Goal: Information Seeking & Learning: Learn about a topic

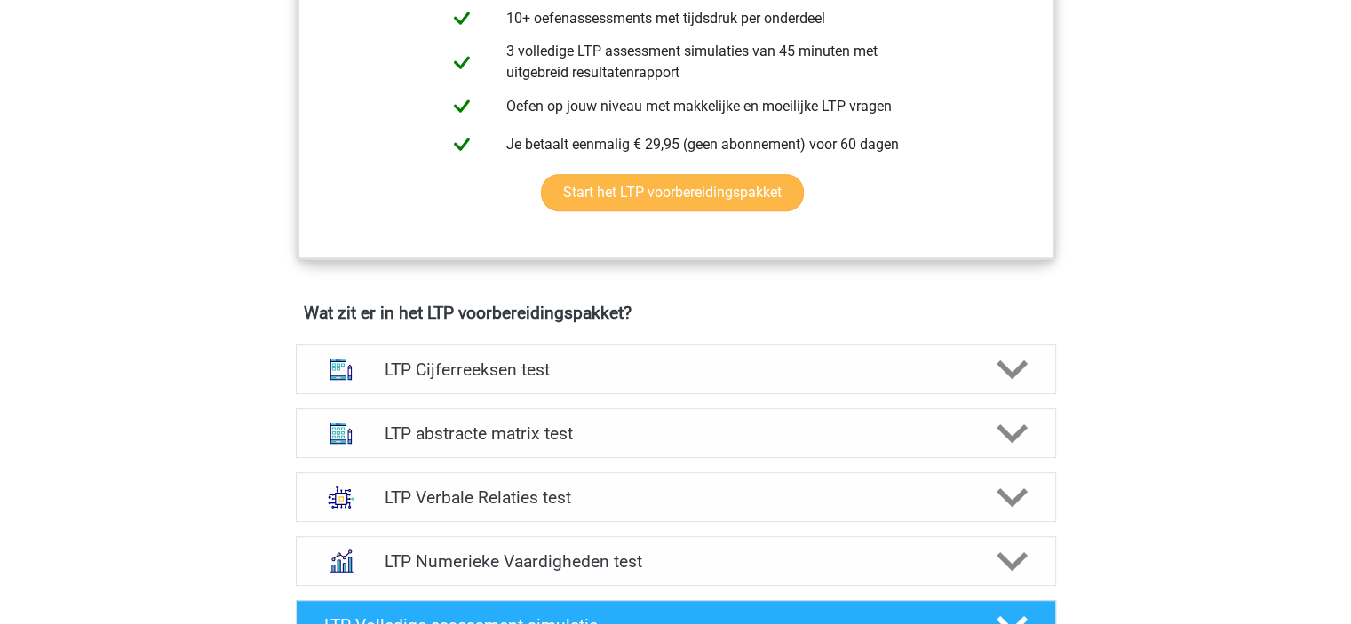
scroll to position [888, 0]
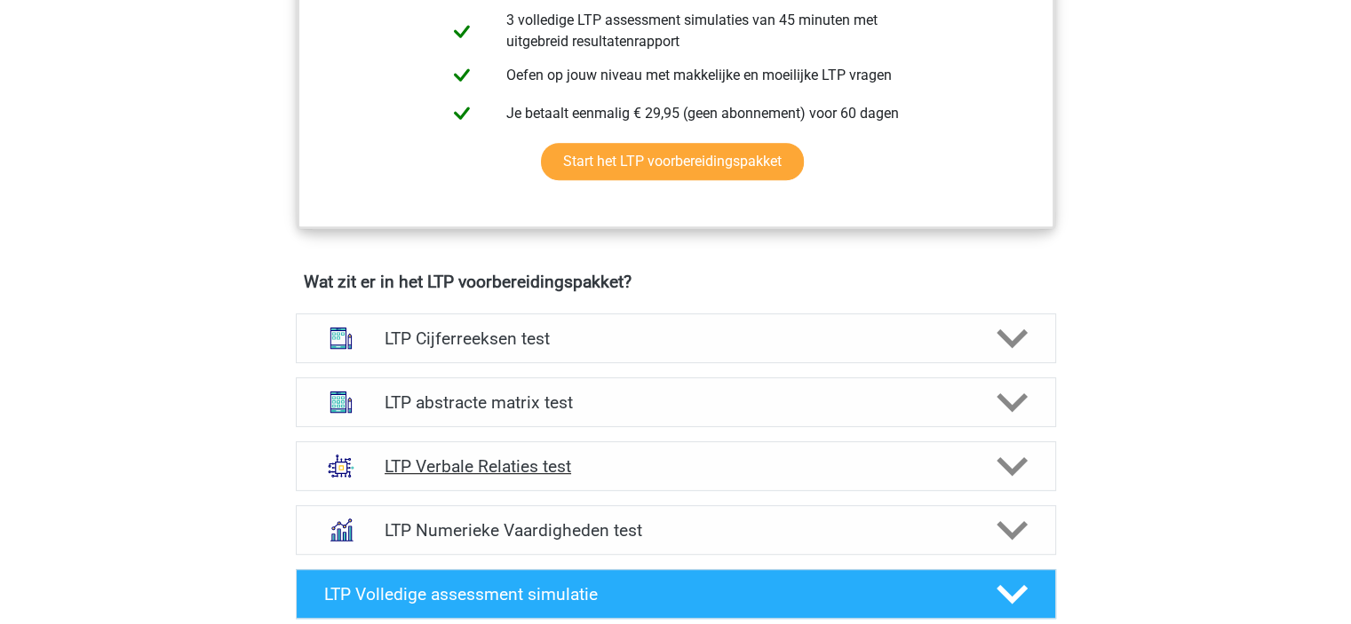
click at [430, 461] on h4 "LTP Verbale Relaties test" at bounding box center [676, 466] width 582 height 20
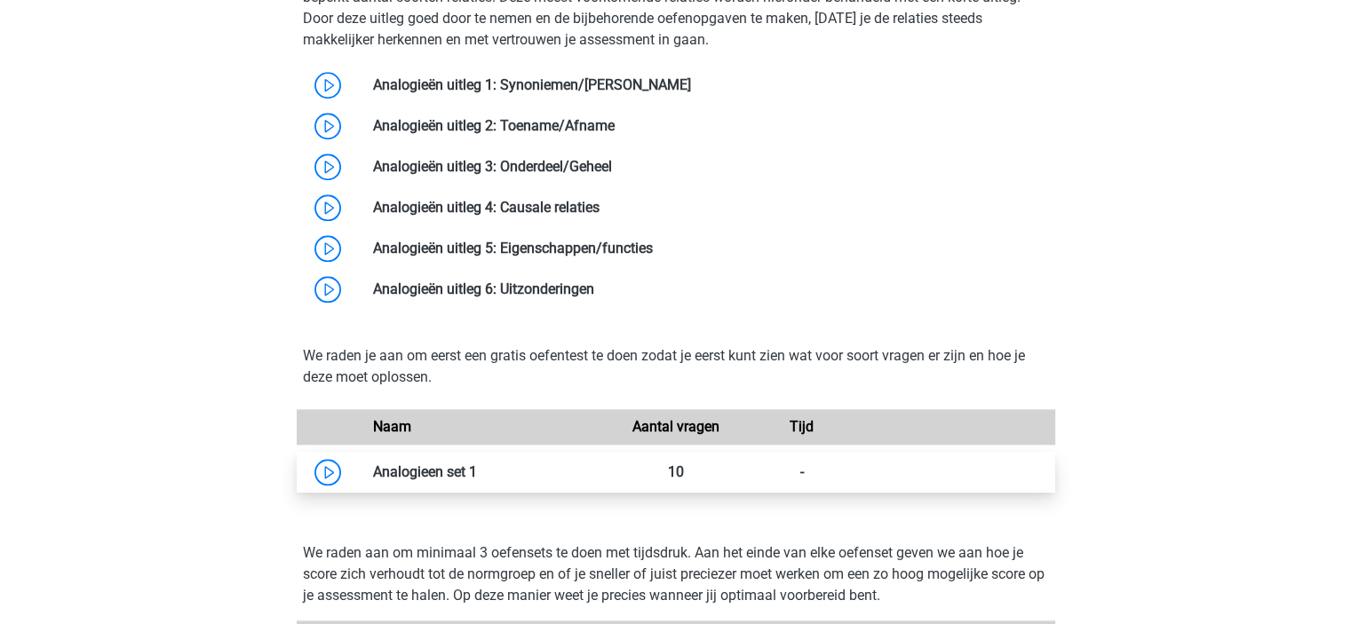
scroll to position [1687, 0]
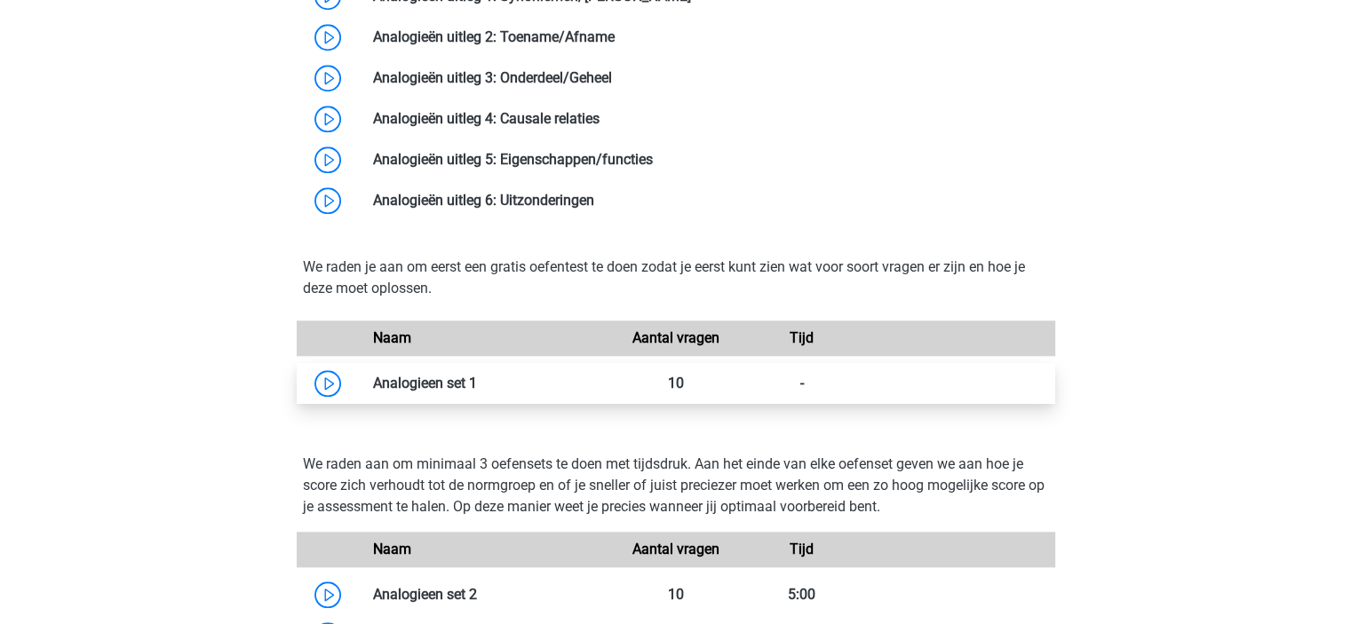
click at [477, 379] on link at bounding box center [477, 383] width 0 height 17
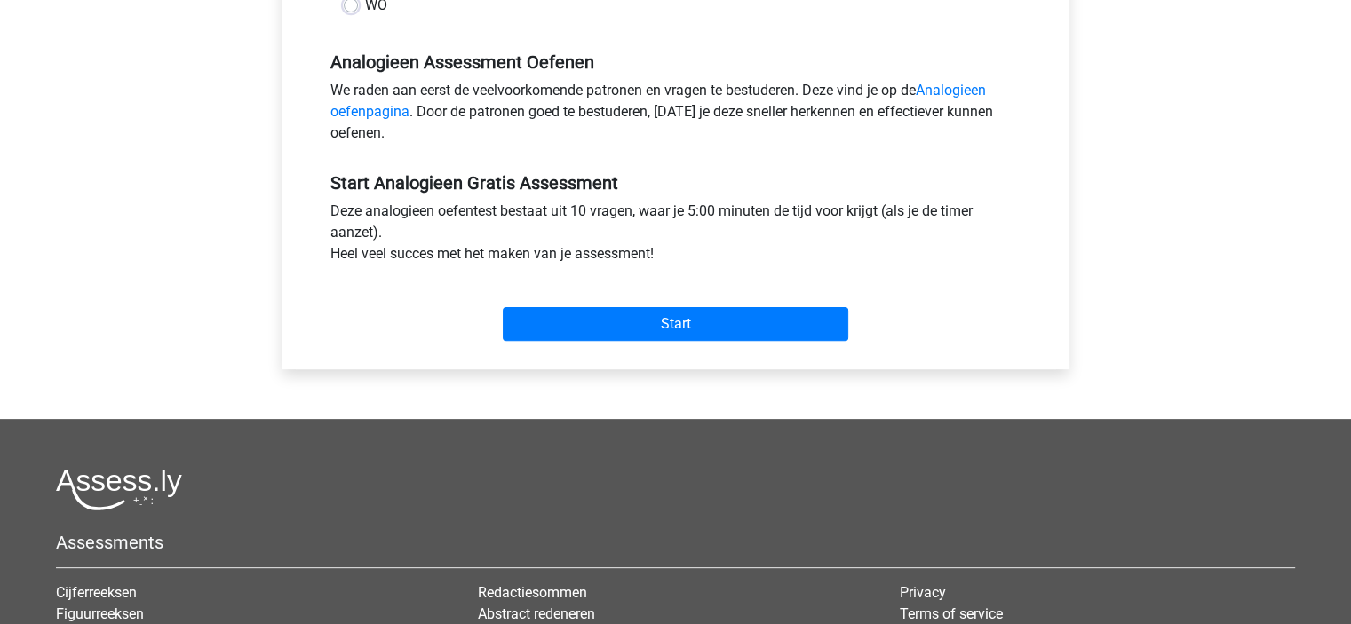
scroll to position [533, 0]
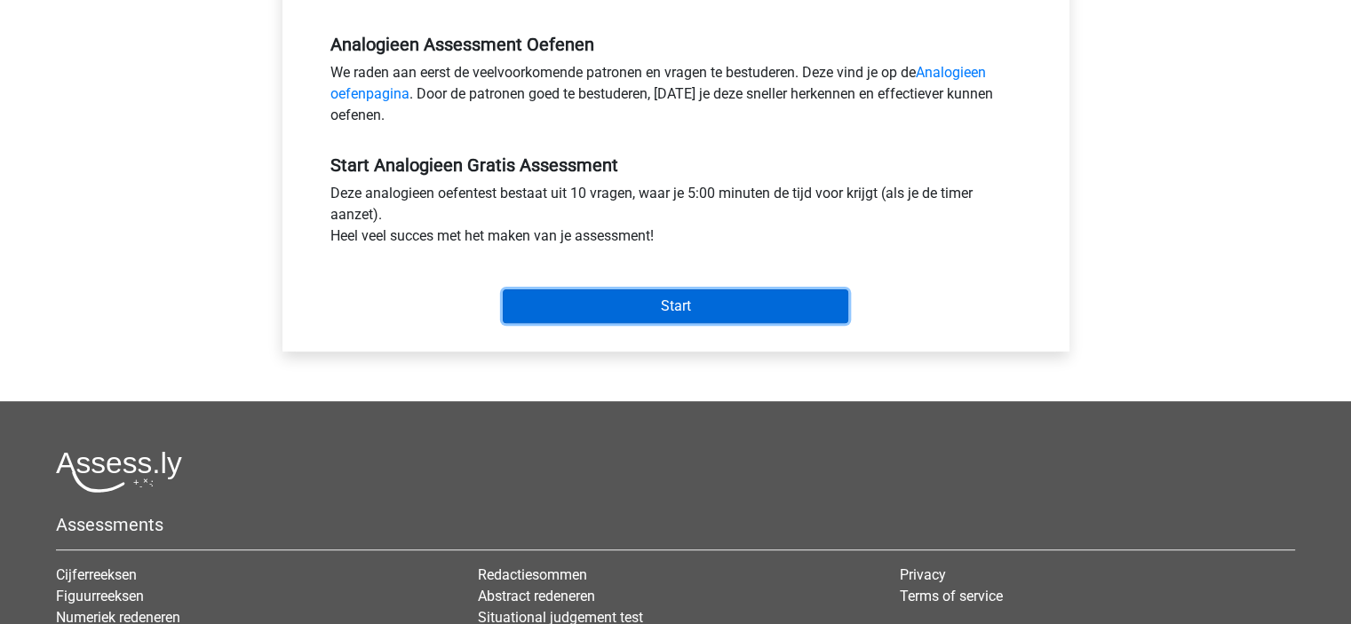
click at [606, 297] on input "Start" at bounding box center [675, 307] width 345 height 34
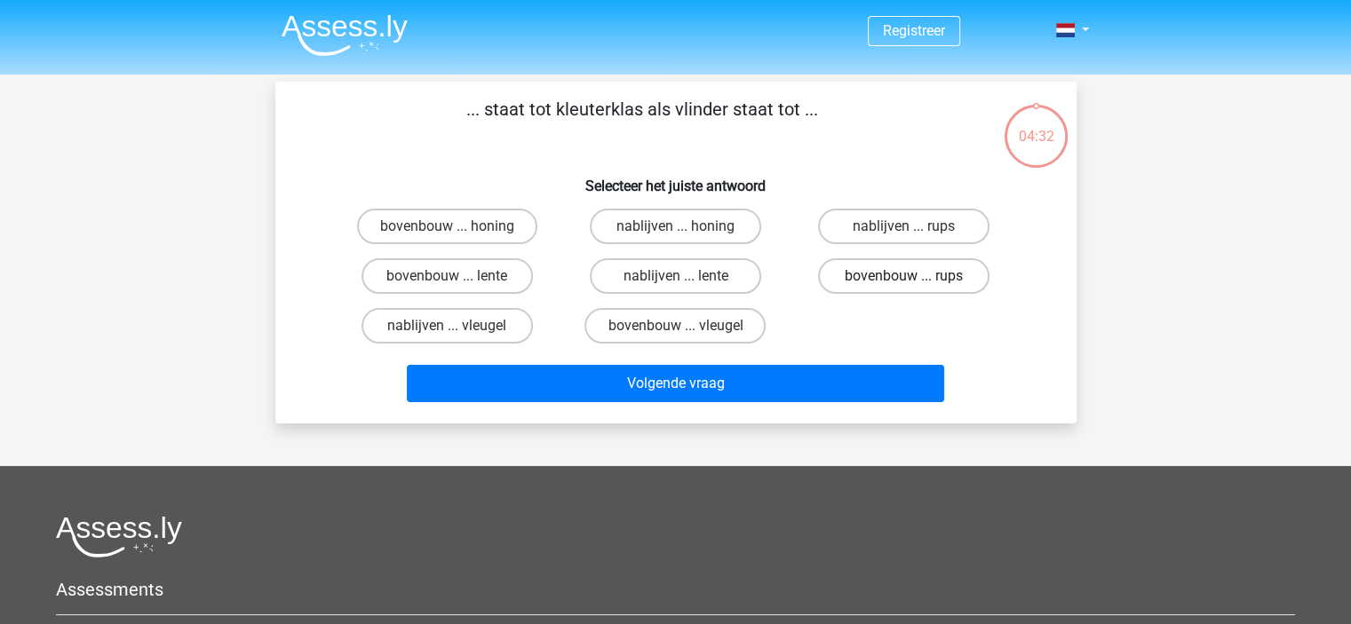
click at [861, 268] on label "bovenbouw ... rups" at bounding box center [903, 276] width 171 height 36
click at [904, 276] on input "bovenbouw ... rups" at bounding box center [910, 282] width 12 height 12
radio input "true"
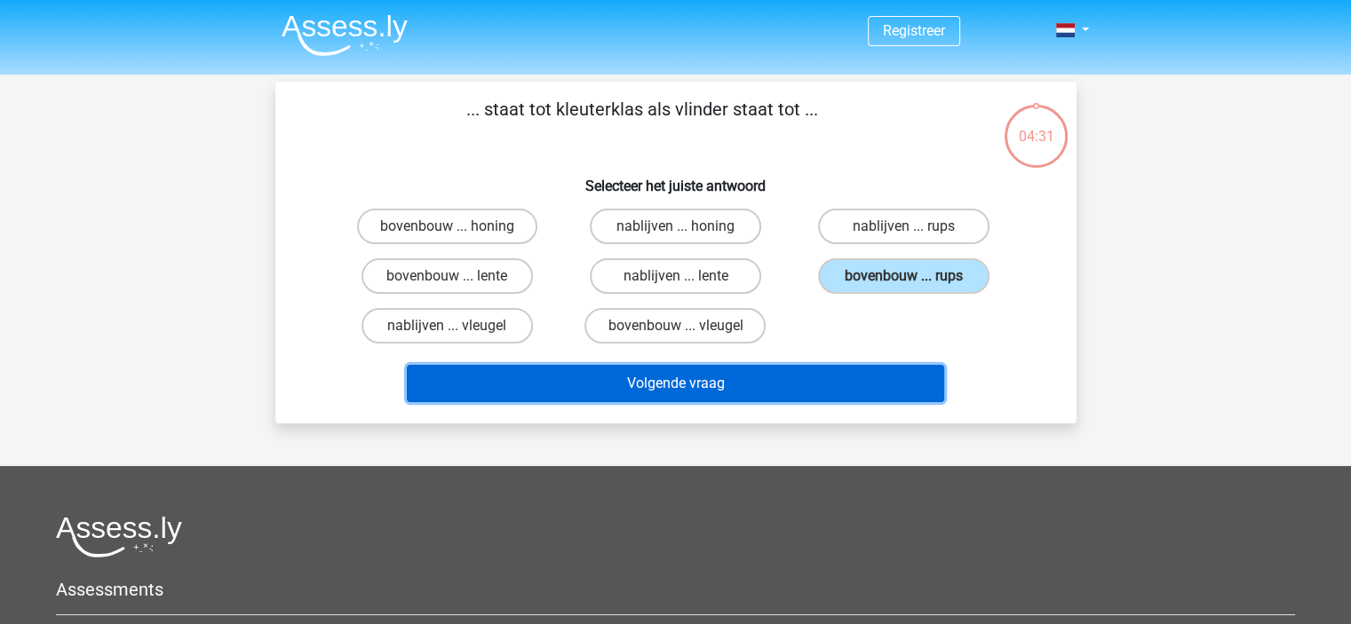
click at [619, 386] on button "Volgende vraag" at bounding box center [675, 383] width 537 height 37
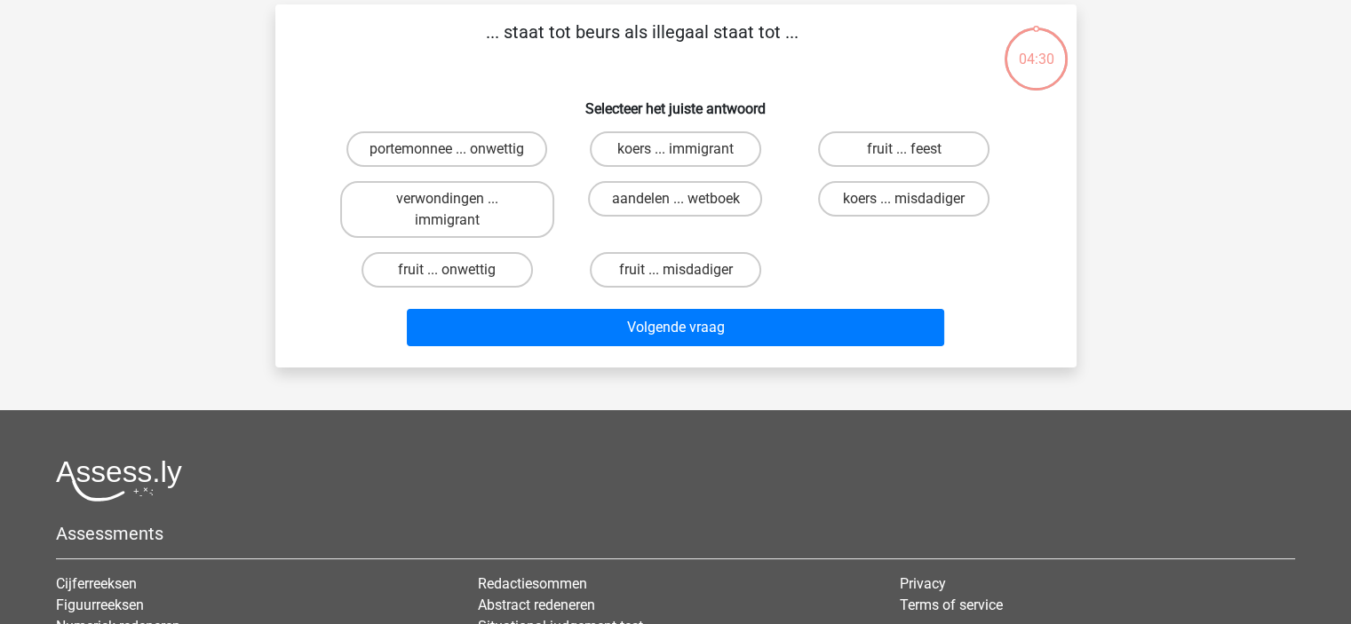
scroll to position [82, 0]
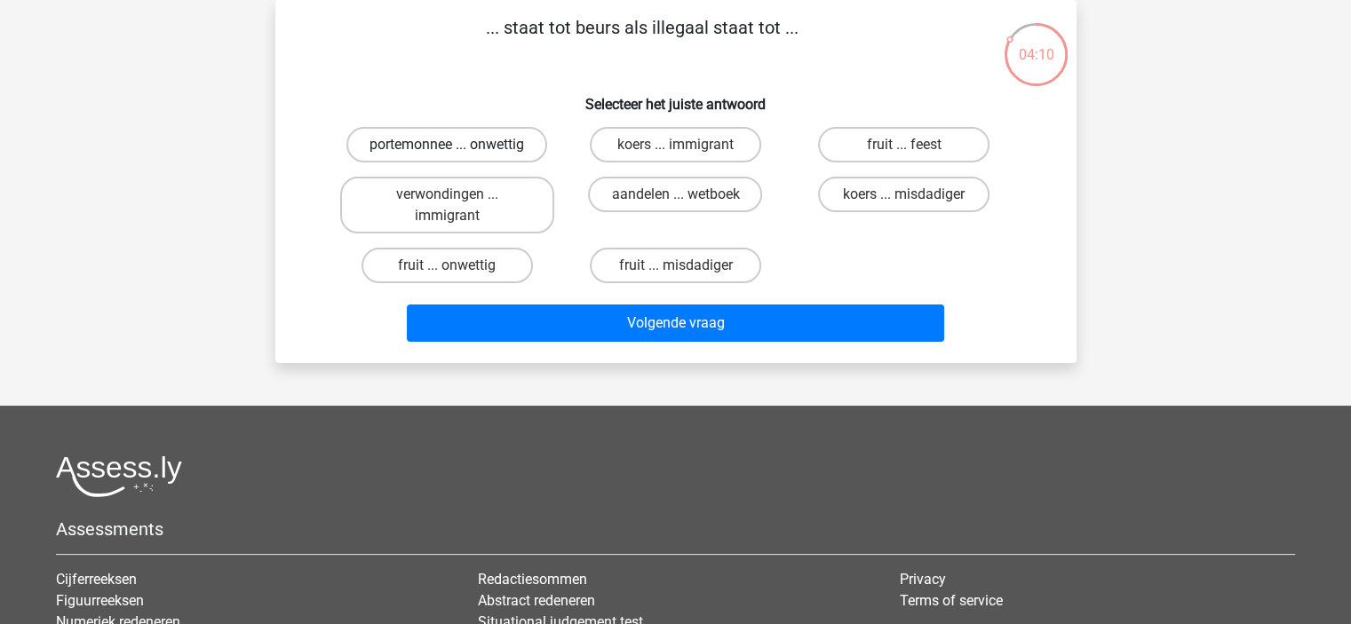
click at [465, 145] on label "portemonnee ... onwettig" at bounding box center [446, 145] width 201 height 36
click at [458, 145] on input "portemonnee ... onwettig" at bounding box center [453, 151] width 12 height 12
radio input "true"
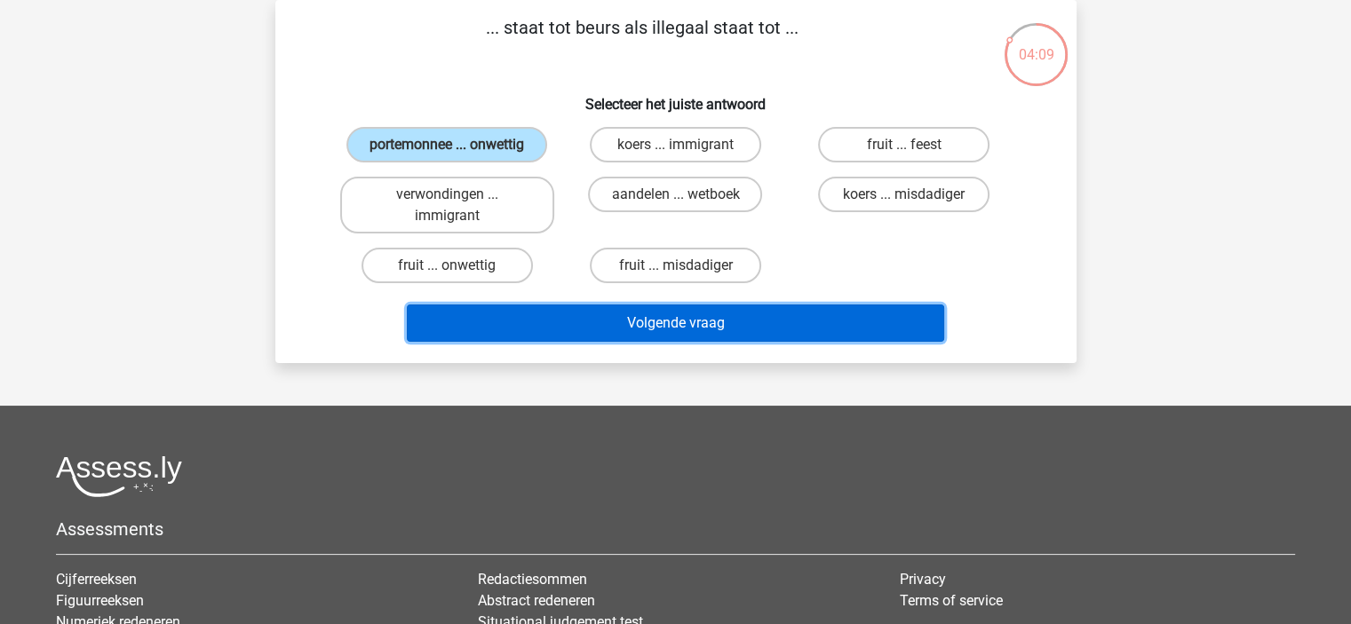
click at [581, 307] on button "Volgende vraag" at bounding box center [675, 323] width 537 height 37
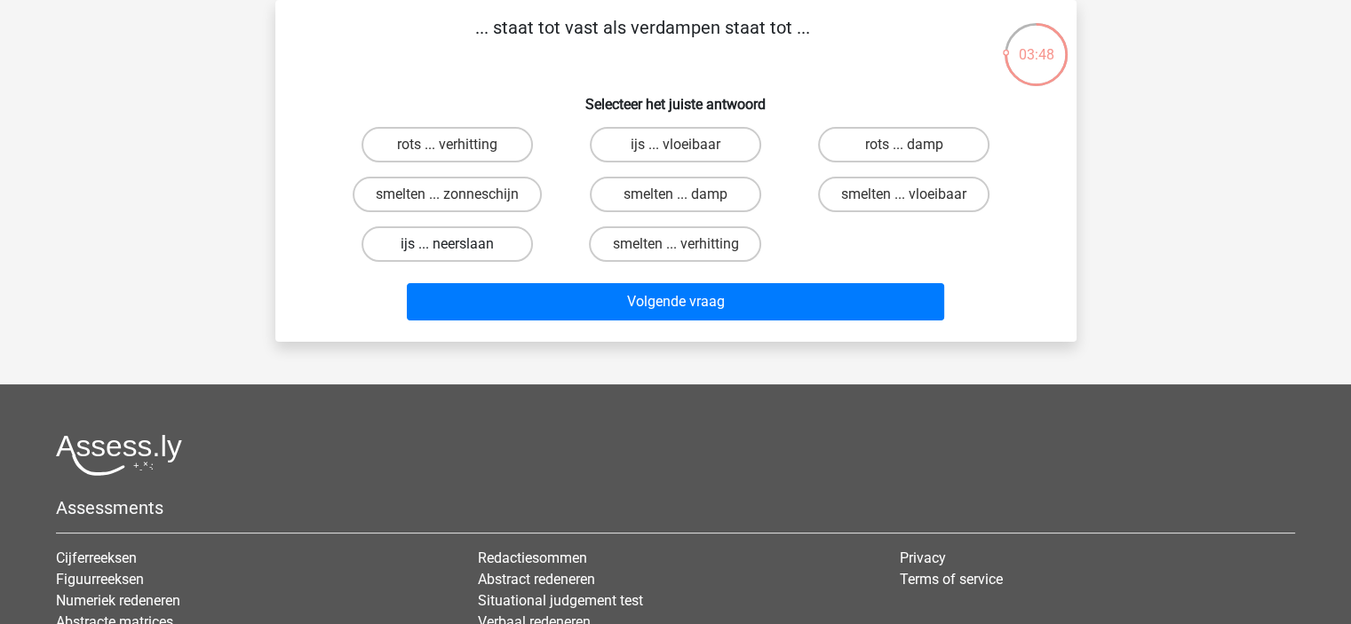
click at [419, 239] on label "ijs ... neerslaan" at bounding box center [446, 244] width 171 height 36
click at [447, 244] on input "ijs ... neerslaan" at bounding box center [453, 250] width 12 height 12
radio input "true"
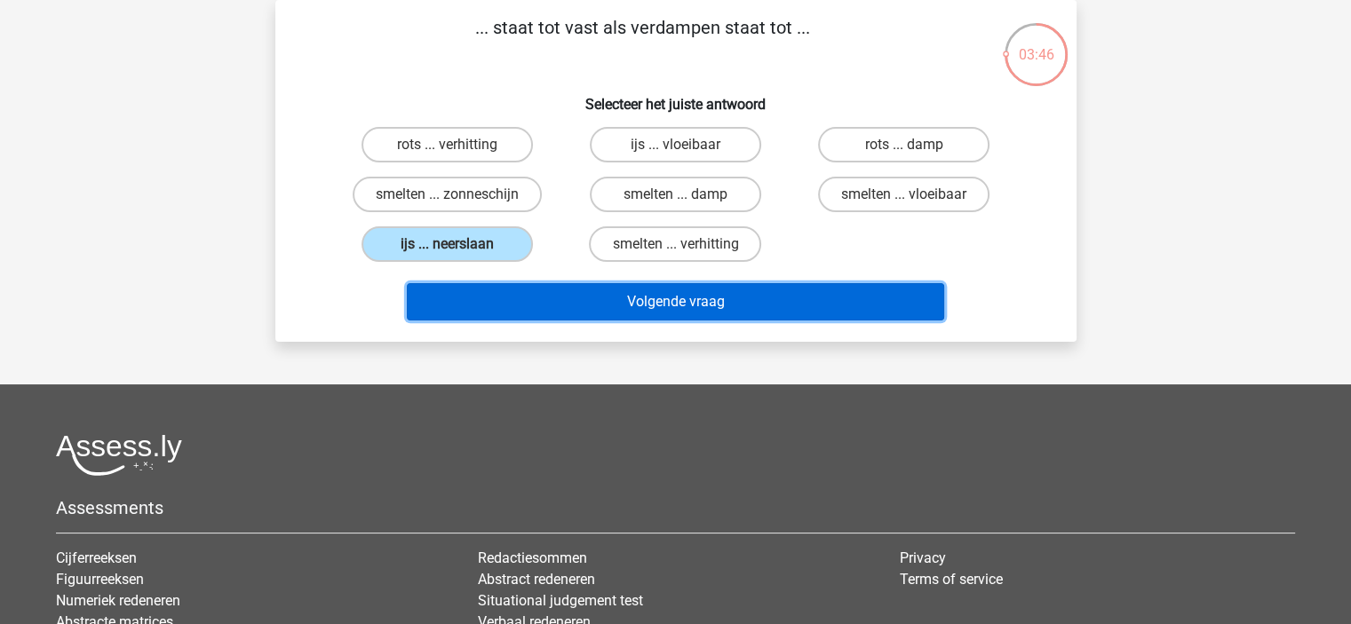
click at [661, 297] on button "Volgende vraag" at bounding box center [675, 301] width 537 height 37
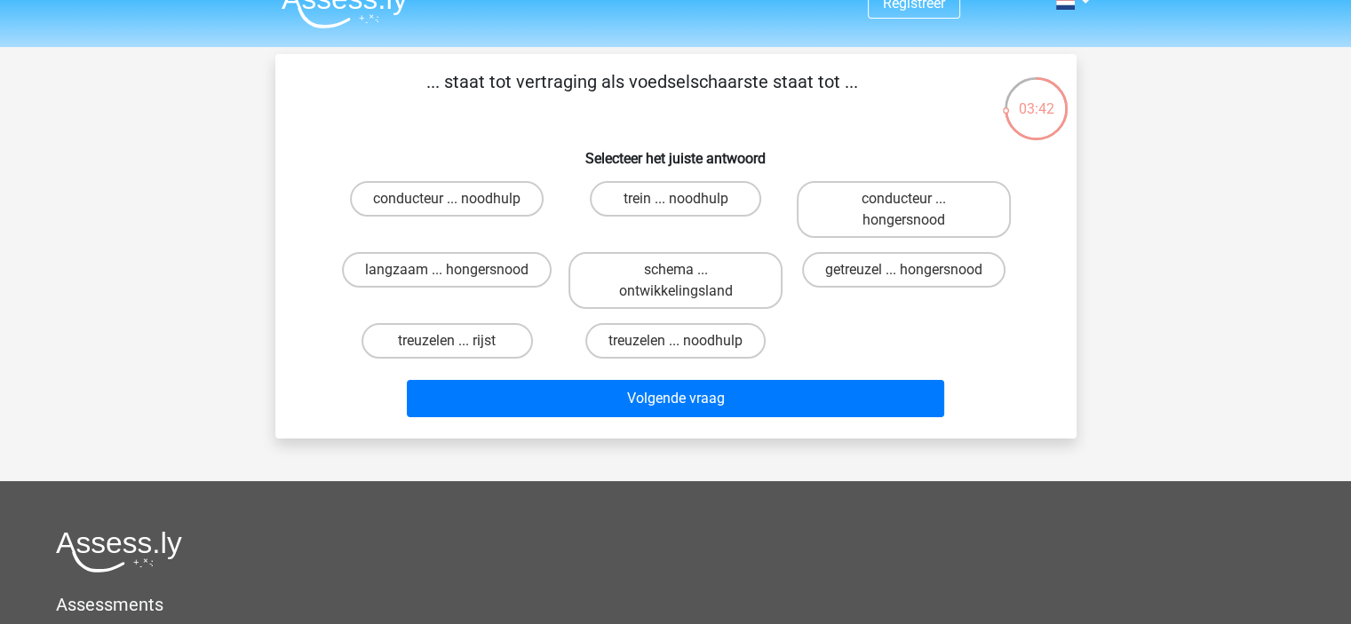
scroll to position [0, 0]
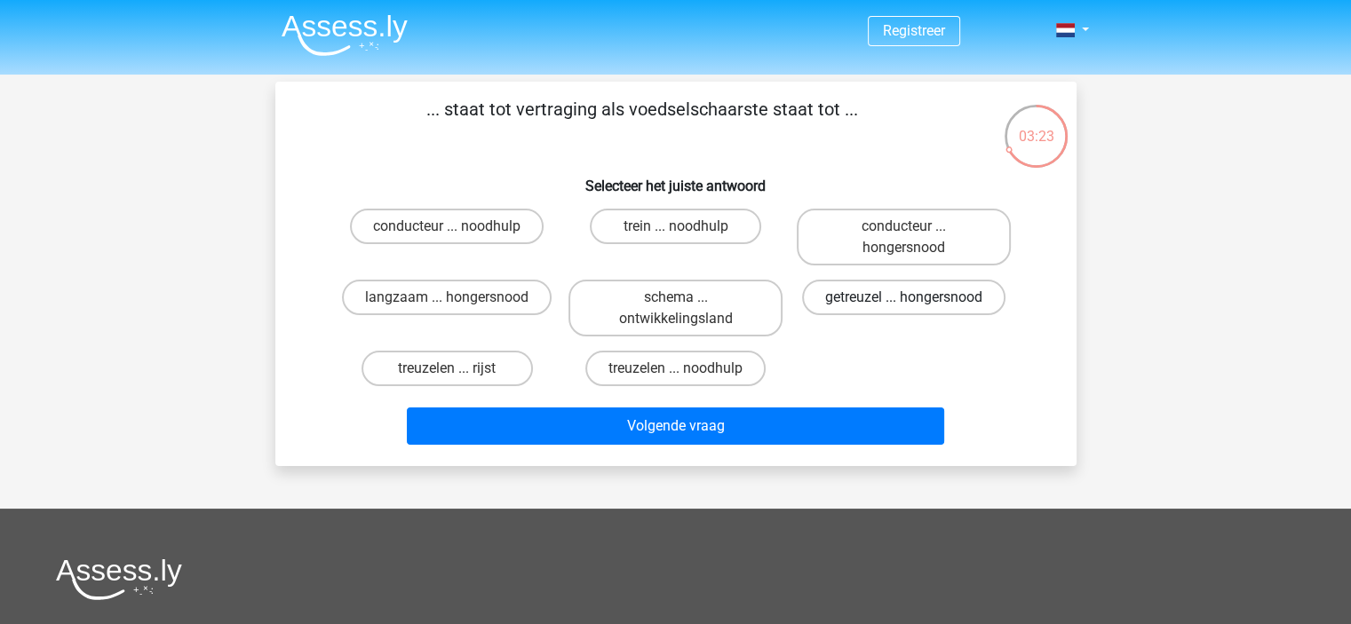
click at [861, 297] on label "getreuzel ... hongersnood" at bounding box center [903, 298] width 203 height 36
click at [904, 298] on input "getreuzel ... hongersnood" at bounding box center [910, 304] width 12 height 12
radio input "true"
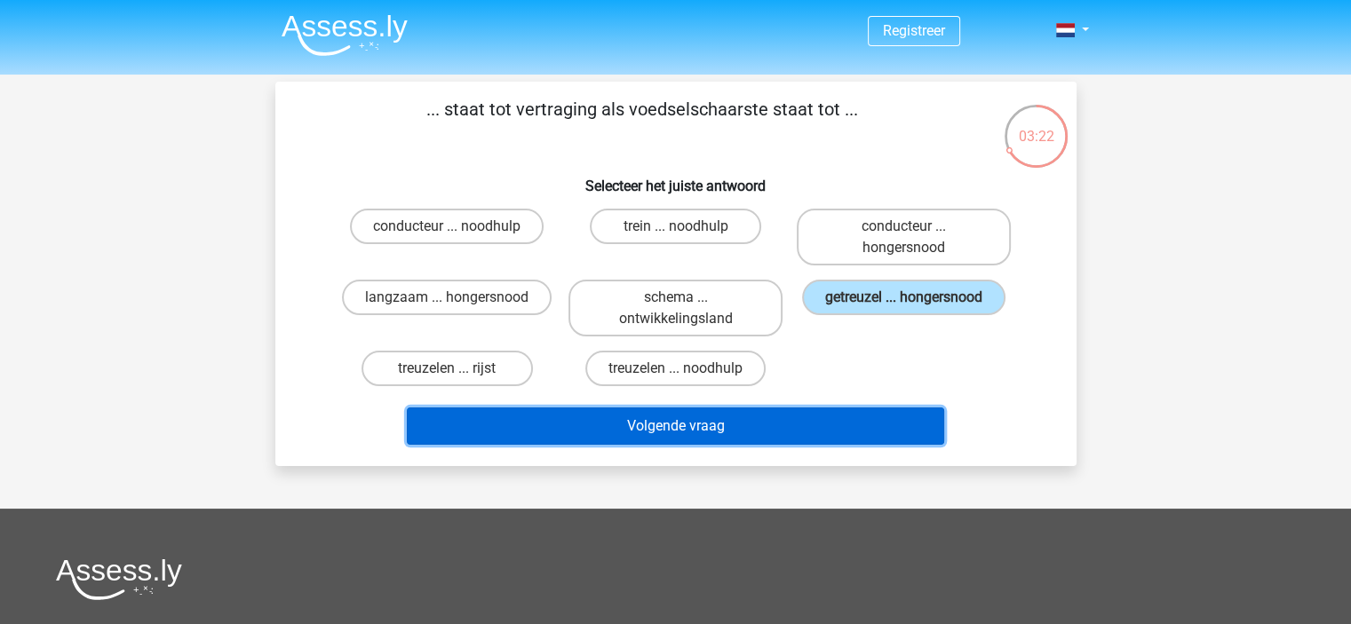
click at [631, 420] on button "Volgende vraag" at bounding box center [675, 426] width 537 height 37
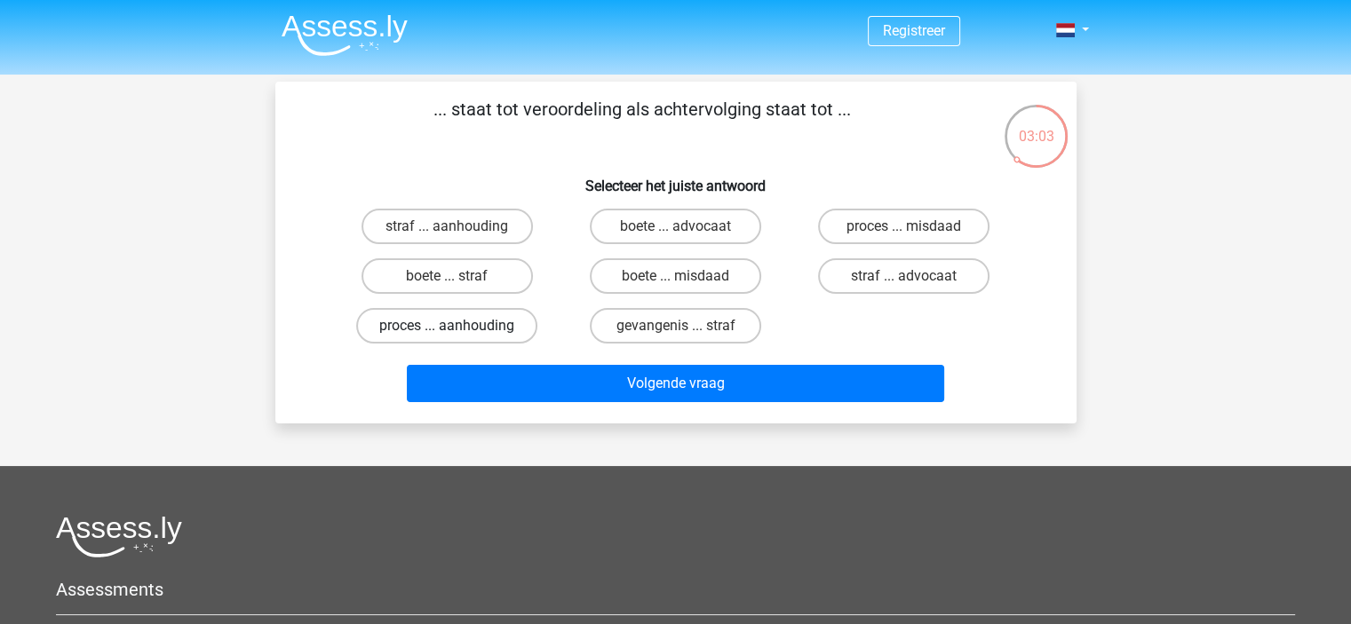
click at [421, 327] on label "proces ... aanhouding" at bounding box center [446, 326] width 181 height 36
click at [447, 327] on input "proces ... aanhouding" at bounding box center [453, 332] width 12 height 12
radio input "true"
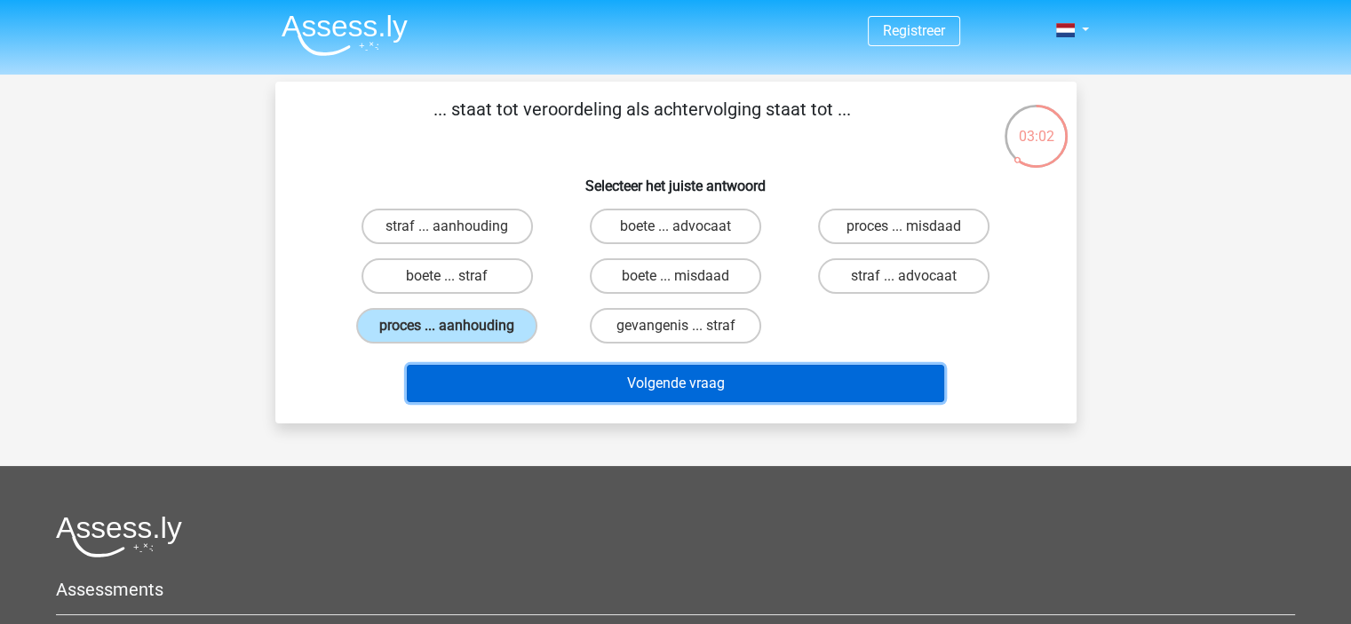
click at [575, 381] on button "Volgende vraag" at bounding box center [675, 383] width 537 height 37
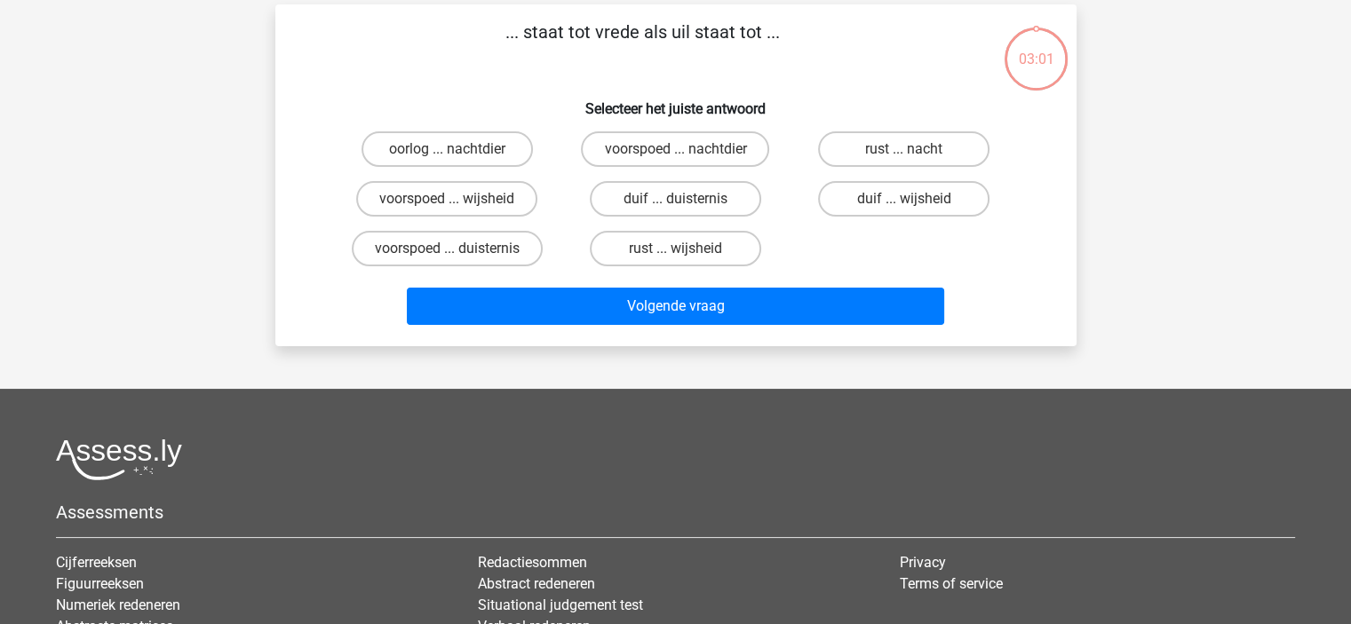
scroll to position [82, 0]
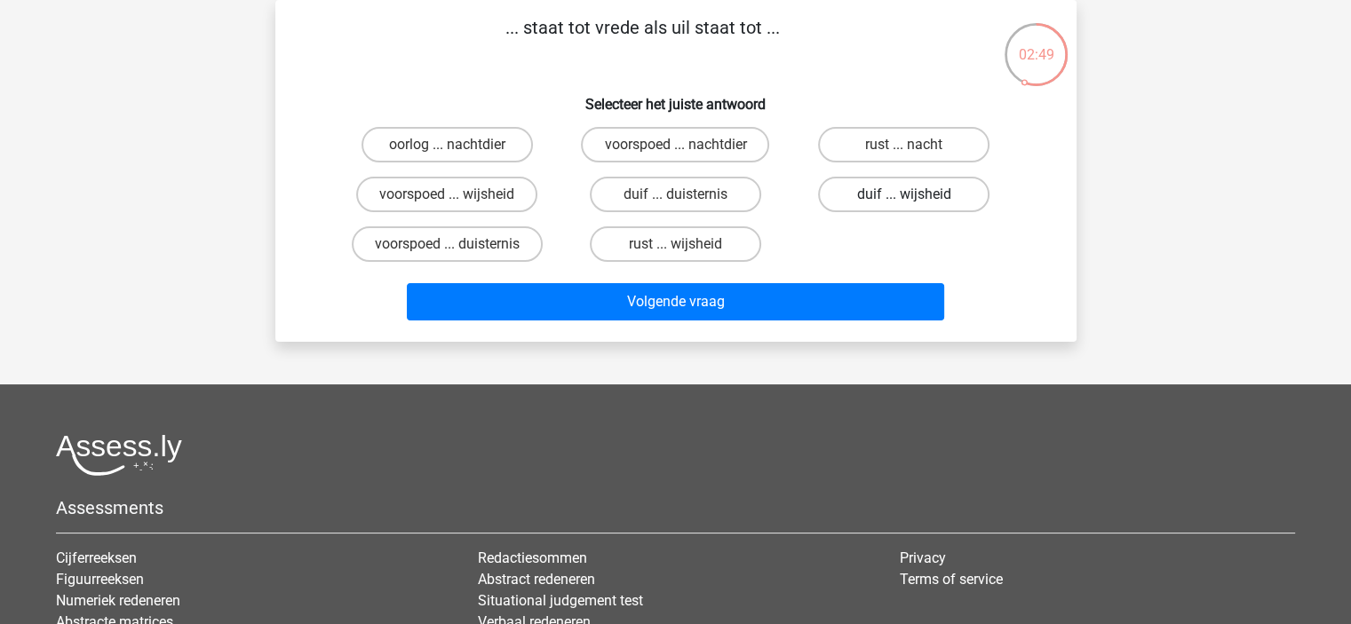
click at [863, 187] on label "duif ... wijsheid" at bounding box center [903, 195] width 171 height 36
click at [904, 194] on input "duif ... wijsheid" at bounding box center [910, 200] width 12 height 12
radio input "true"
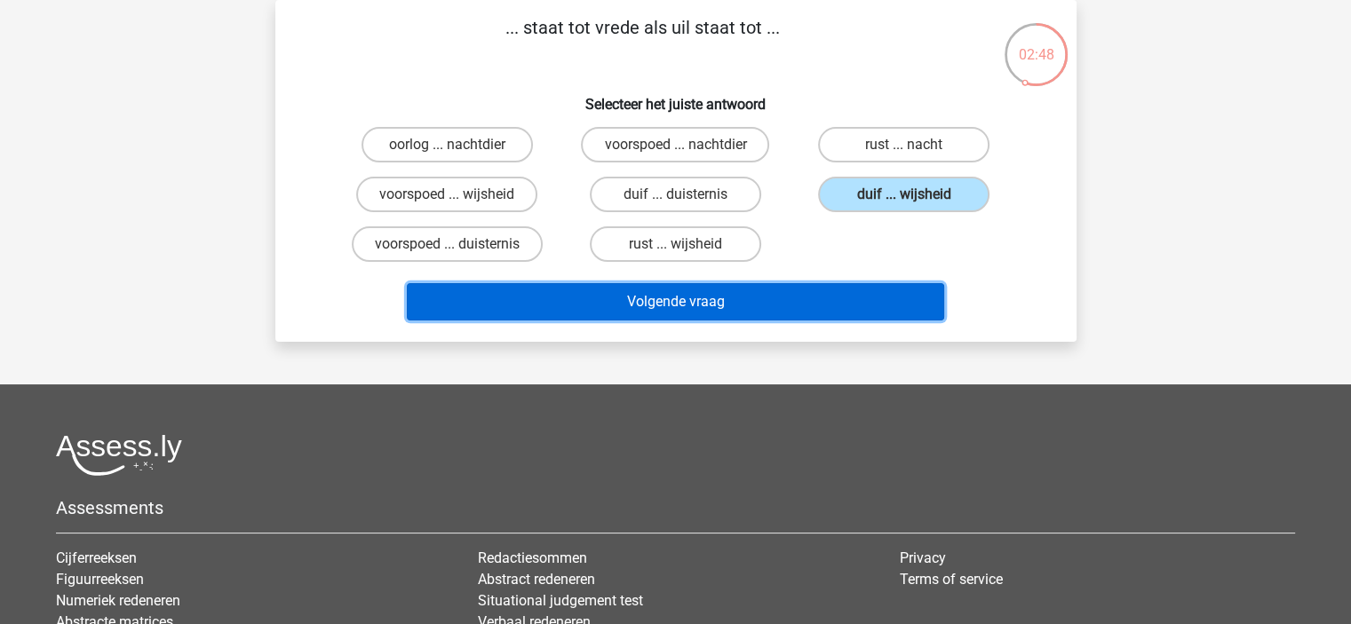
click at [666, 299] on button "Volgende vraag" at bounding box center [675, 301] width 537 height 37
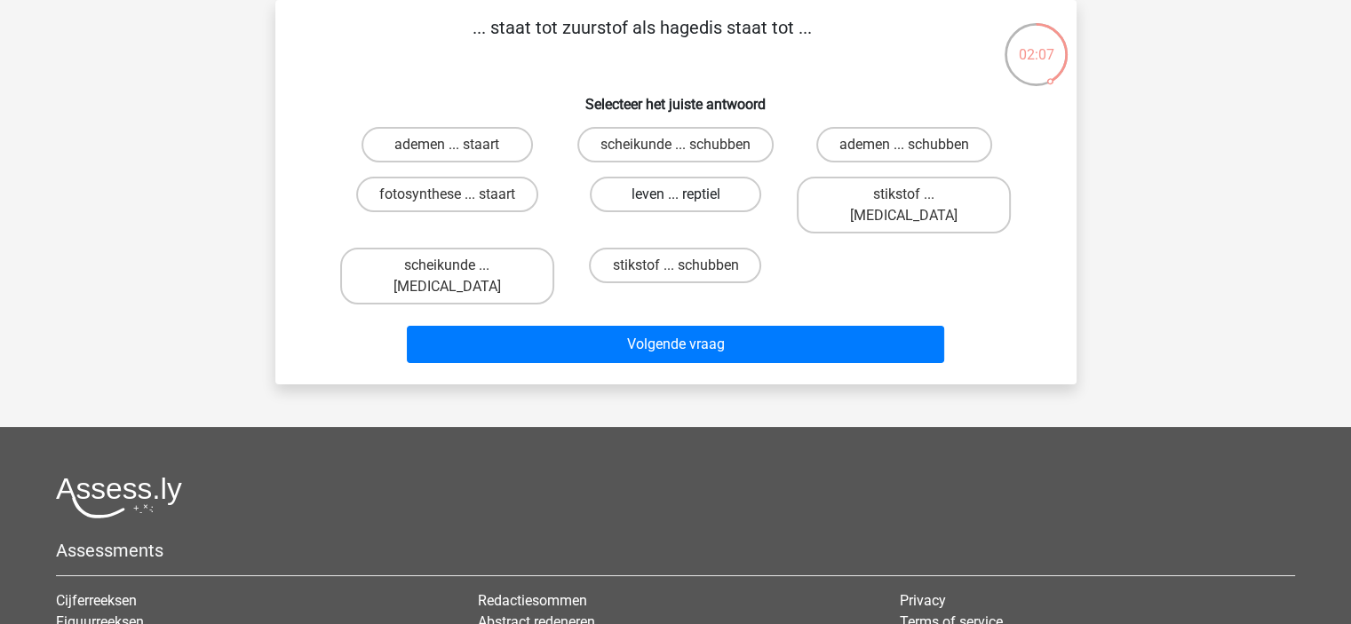
click at [676, 191] on label "leven ... reptiel" at bounding box center [675, 195] width 171 height 36
click at [676, 194] on input "leven ... reptiel" at bounding box center [681, 200] width 12 height 12
radio input "true"
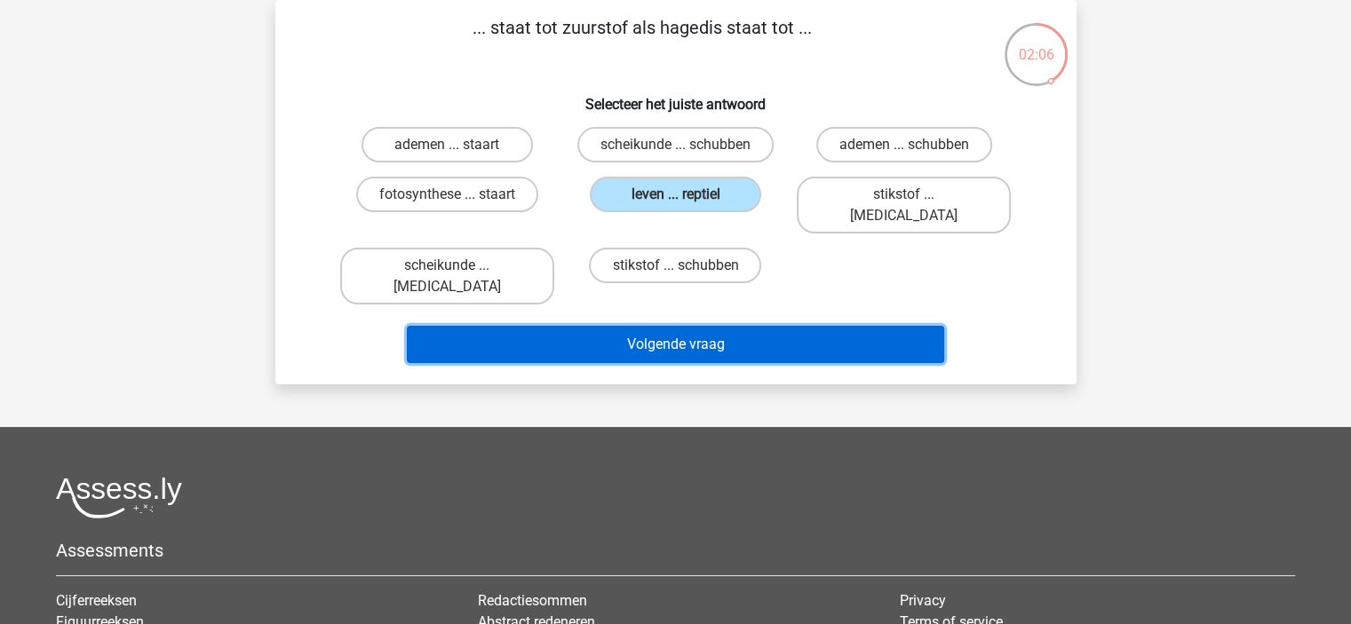
click at [636, 326] on button "Volgende vraag" at bounding box center [675, 344] width 537 height 37
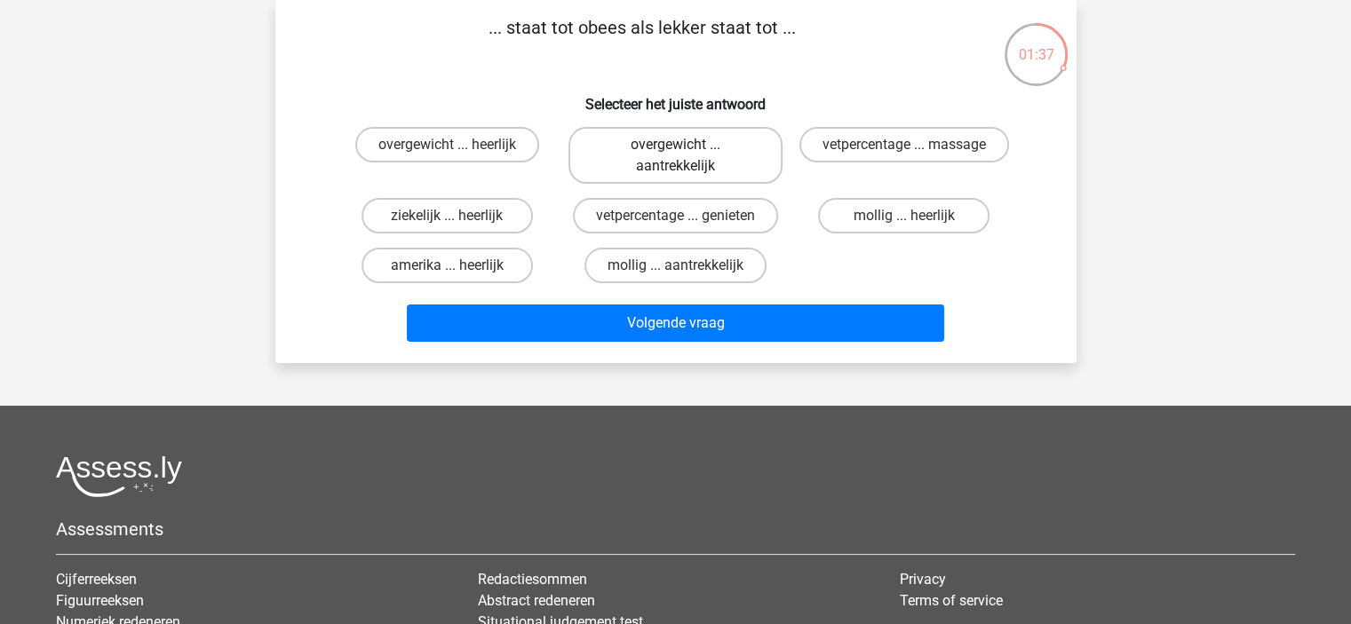
click at [636, 161] on label "overgewicht ... aantrekkelijk" at bounding box center [675, 155] width 214 height 57
click at [675, 156] on input "overgewicht ... aantrekkelijk" at bounding box center [681, 151] width 12 height 12
radio input "true"
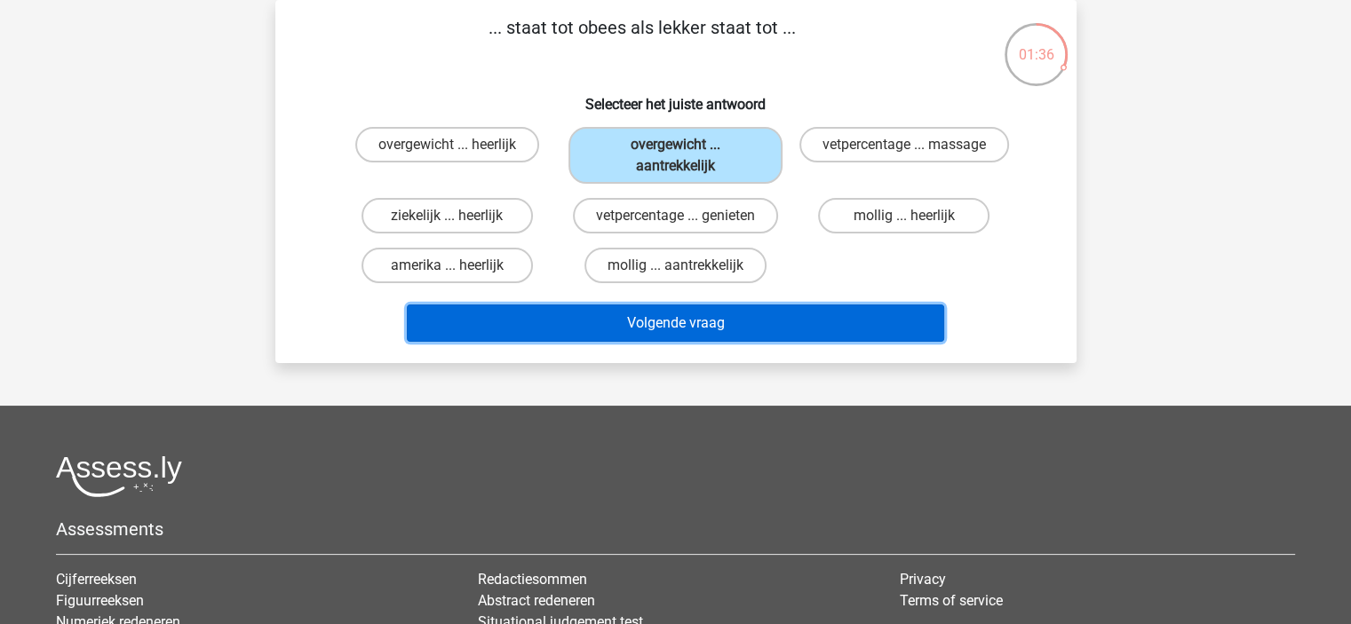
drag, startPoint x: 622, startPoint y: 312, endPoint x: 617, endPoint y: 326, distance: 14.9
click at [622, 313] on button "Volgende vraag" at bounding box center [675, 323] width 537 height 37
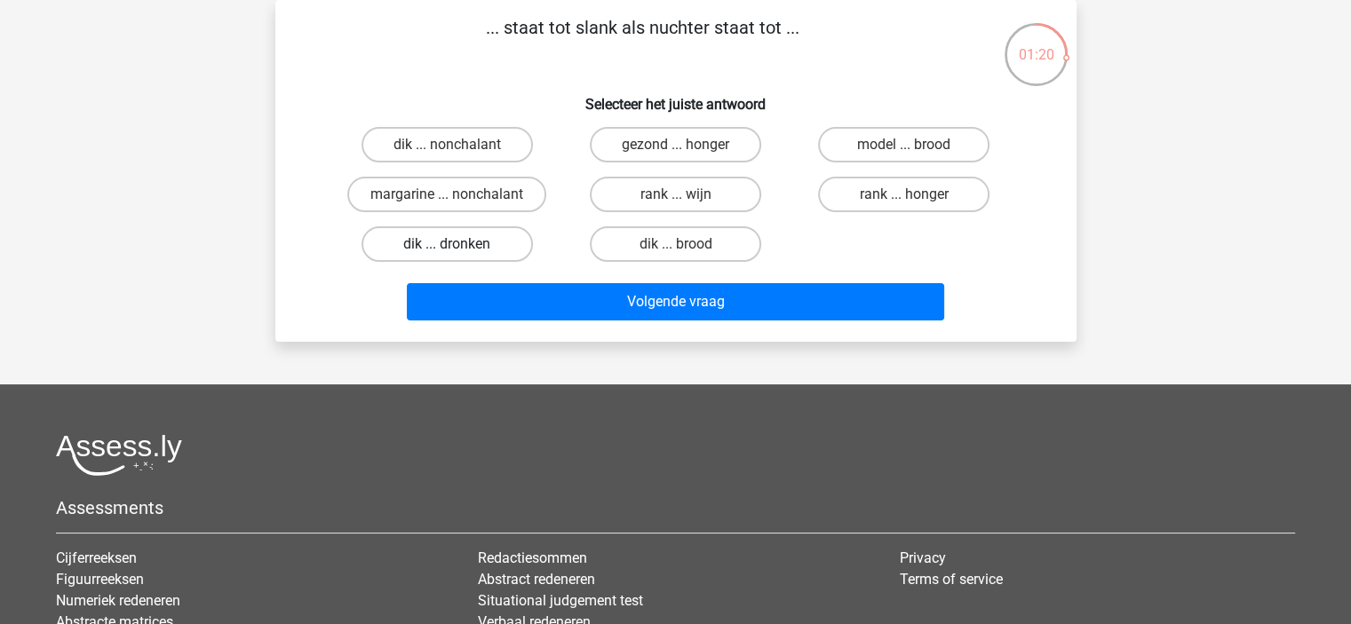
click at [437, 241] on label "dik ... dronken" at bounding box center [446, 244] width 171 height 36
click at [447, 244] on input "dik ... dronken" at bounding box center [453, 250] width 12 height 12
radio input "true"
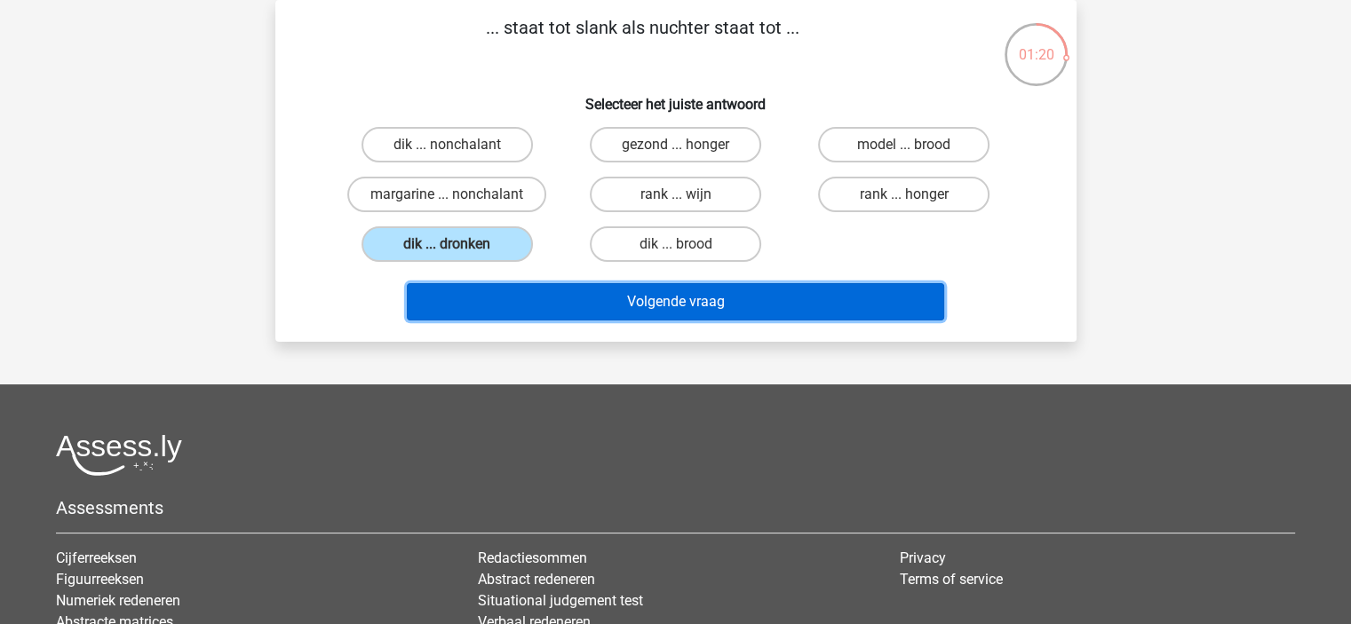
click at [622, 300] on button "Volgende vraag" at bounding box center [675, 301] width 537 height 37
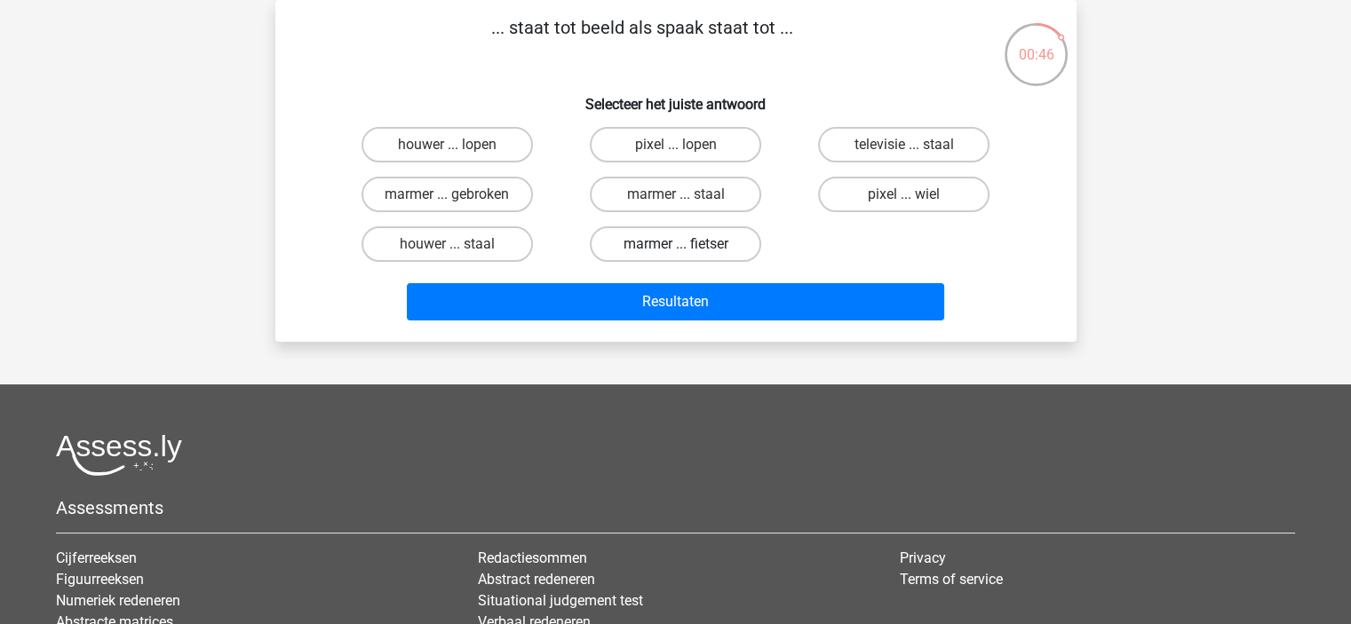
click at [632, 241] on label "marmer ... fietser" at bounding box center [675, 244] width 171 height 36
click at [675, 244] on input "marmer ... fietser" at bounding box center [681, 250] width 12 height 12
radio input "true"
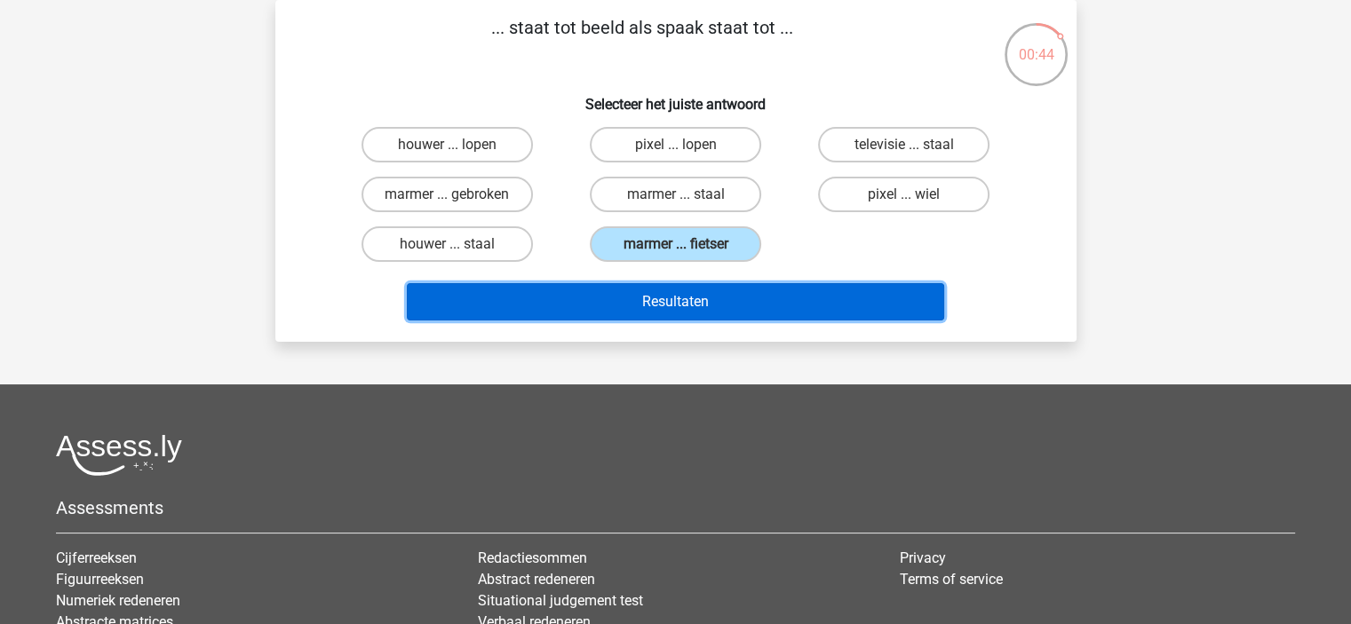
click at [667, 297] on button "Resultaten" at bounding box center [675, 301] width 537 height 37
